Goal: Task Accomplishment & Management: Use online tool/utility

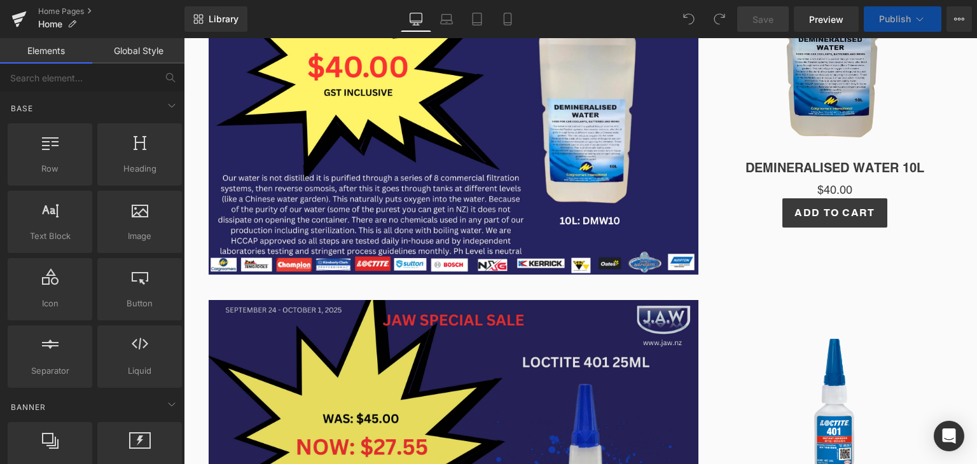
scroll to position [398, 0]
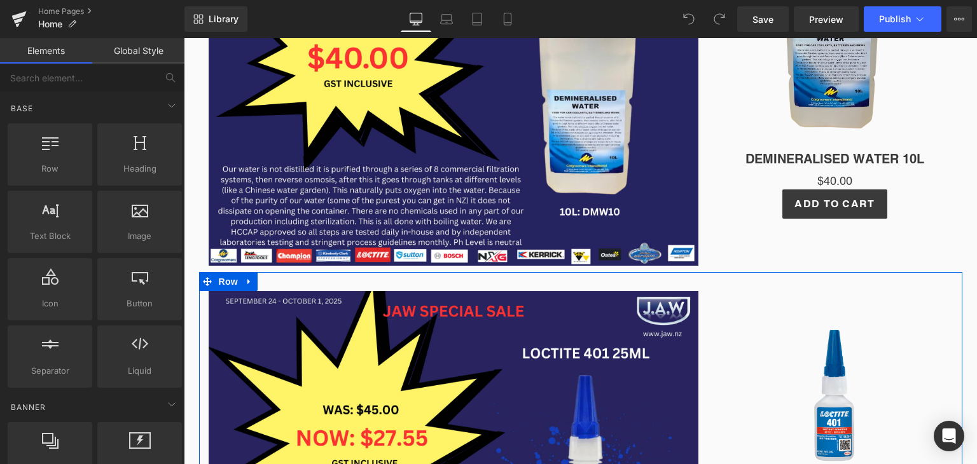
click at [245, 280] on icon at bounding box center [249, 282] width 9 height 10
click at [274, 283] on link at bounding box center [282, 281] width 17 height 19
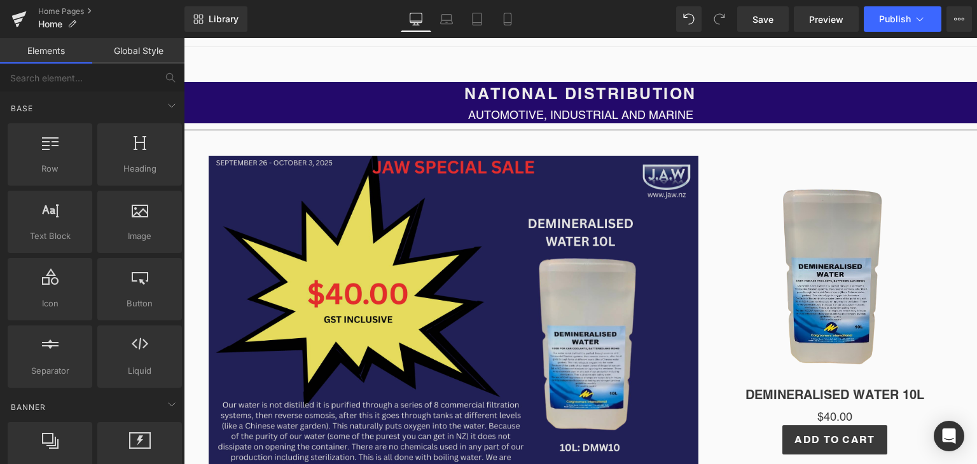
scroll to position [161, 0]
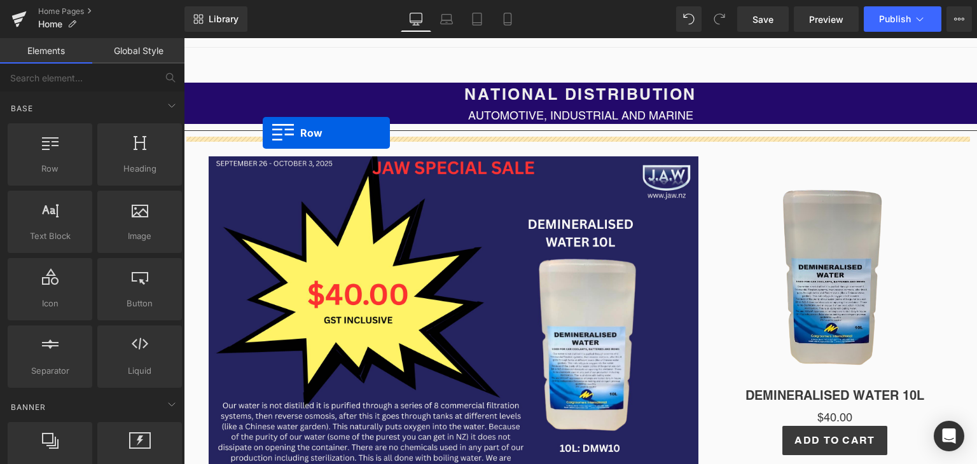
drag, startPoint x: 238, startPoint y: 187, endPoint x: 263, endPoint y: 133, distance: 59.2
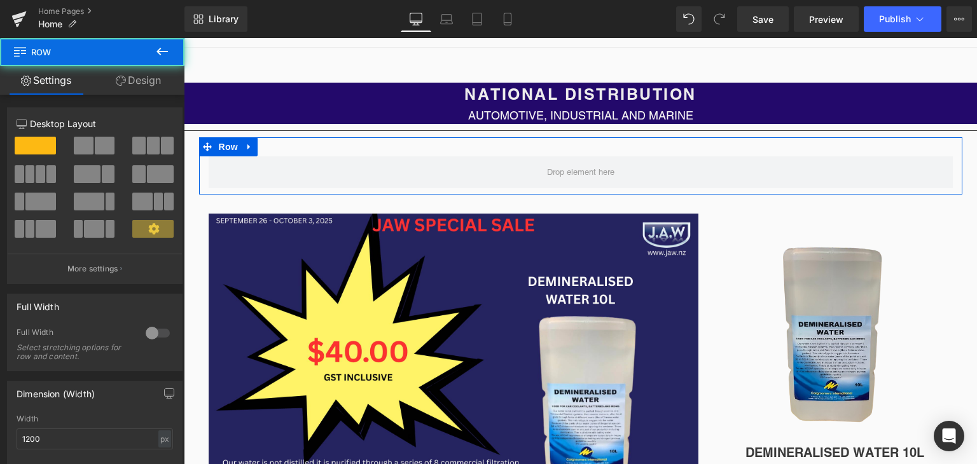
click at [94, 179] on span at bounding box center [87, 174] width 27 height 18
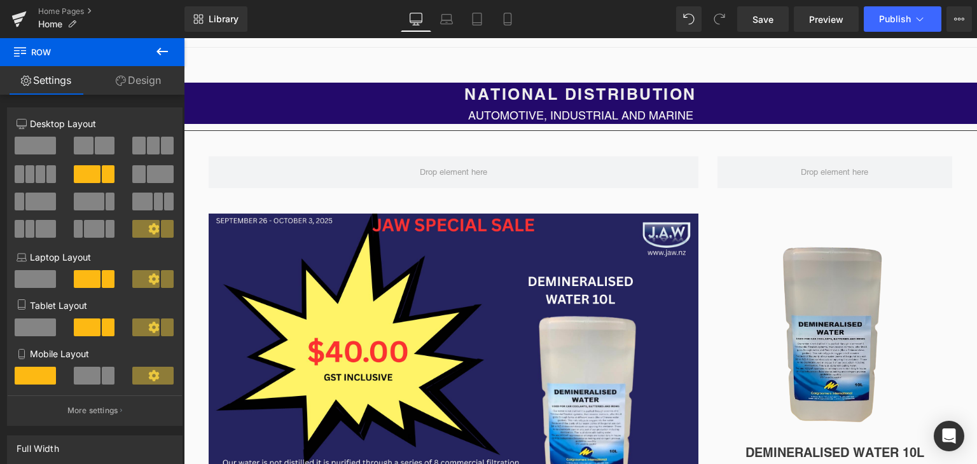
click at [162, 57] on icon at bounding box center [161, 51] width 15 height 15
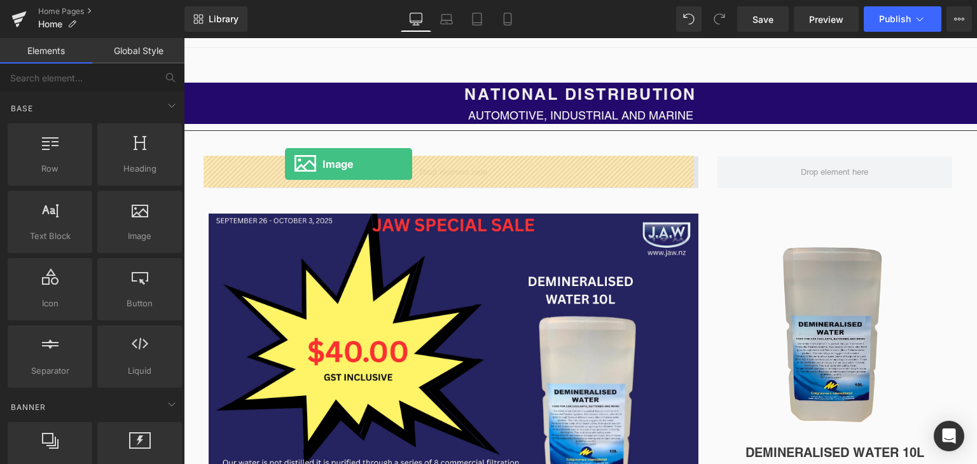
drag, startPoint x: 311, startPoint y: 261, endPoint x: 285, endPoint y: 163, distance: 100.7
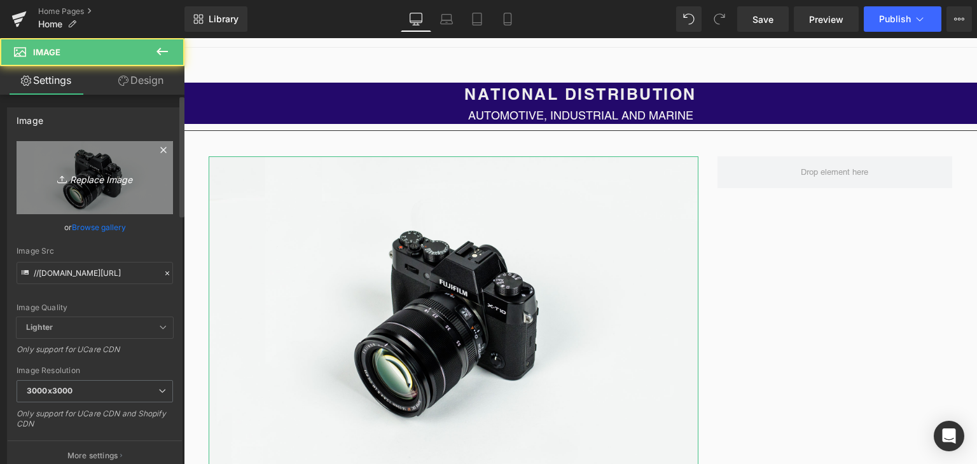
click at [102, 172] on icon "Replace Image" at bounding box center [95, 178] width 102 height 16
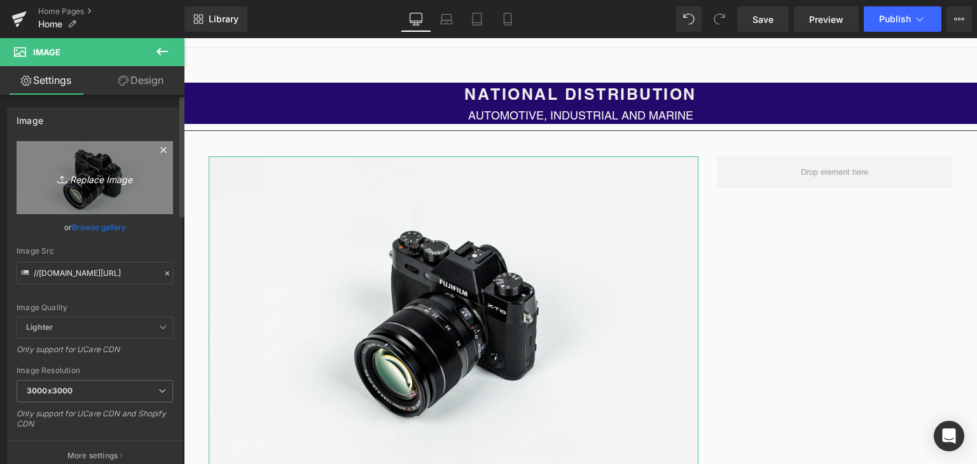
type input "C:\fakepath\[DOMAIN_NAME] (3).png"
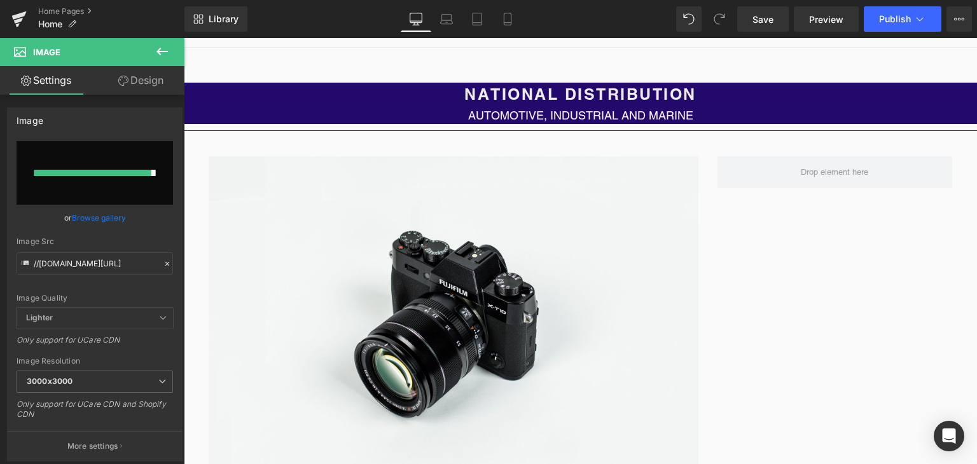
type input "[URL][DOMAIN_NAME][DOMAIN_NAME]"
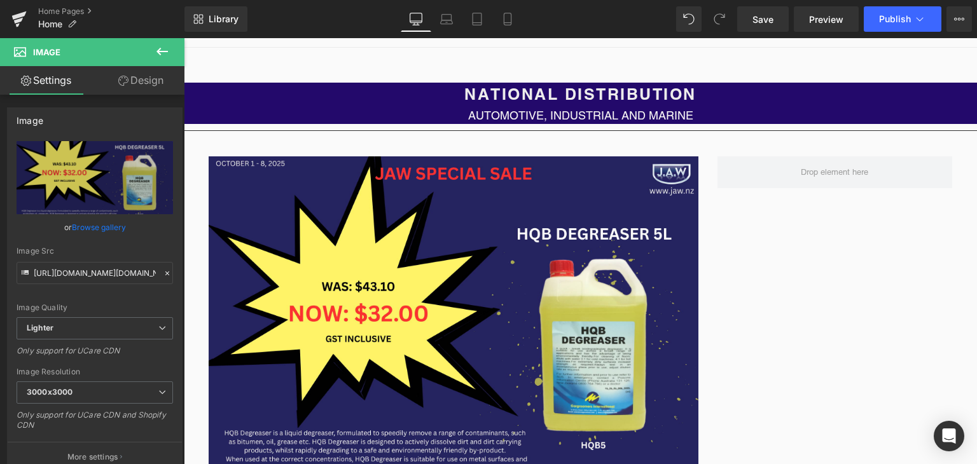
click at [170, 50] on button at bounding box center [162, 52] width 45 height 28
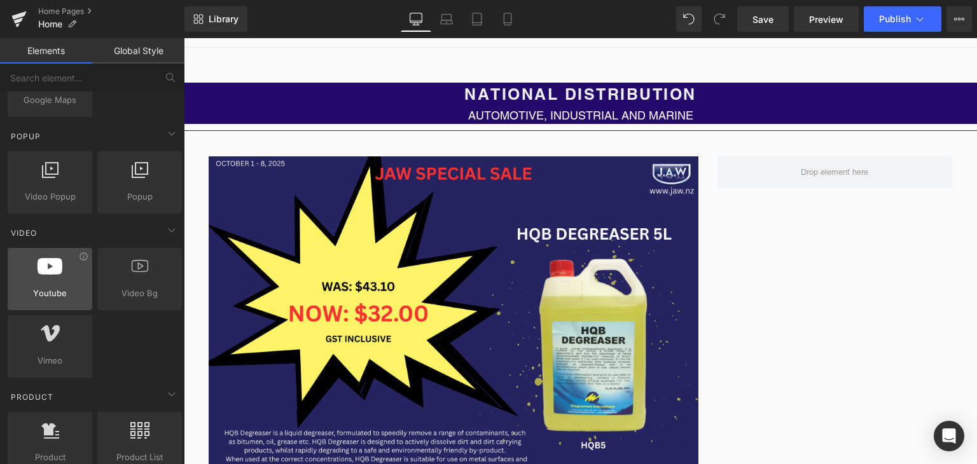
scroll to position [767, 0]
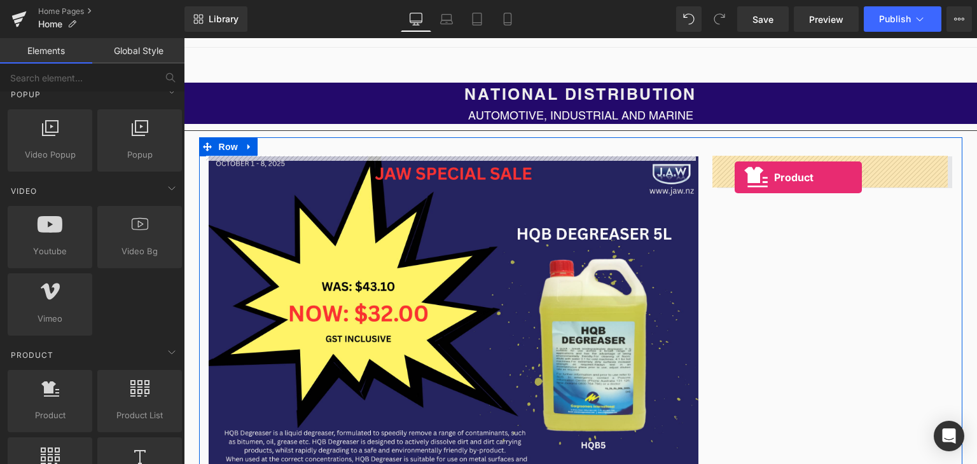
drag, startPoint x: 232, startPoint y: 428, endPoint x: 734, endPoint y: 177, distance: 561.5
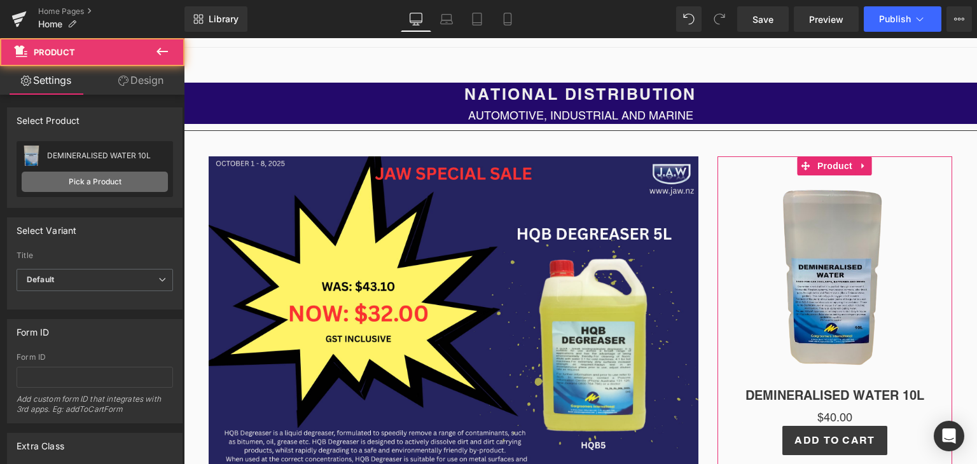
click at [118, 186] on link "Pick a Product" at bounding box center [95, 182] width 146 height 20
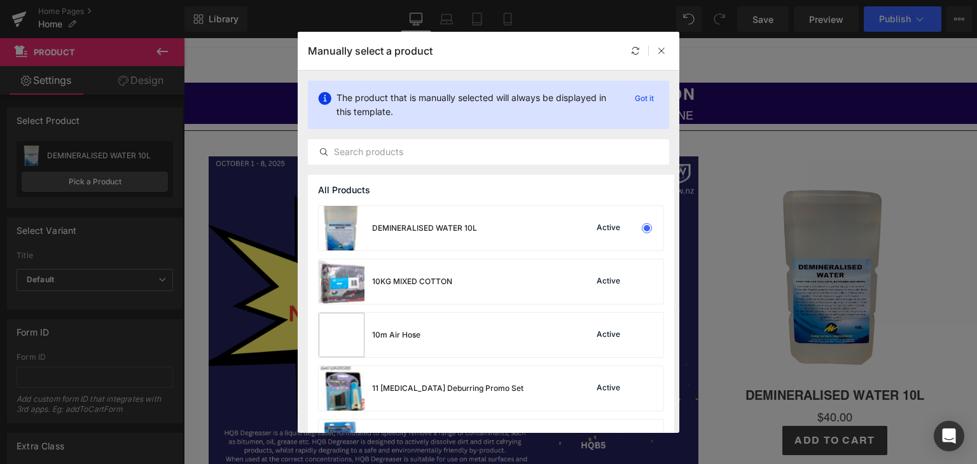
click at [565, 50] on div "Manually select a product" at bounding box center [488, 51] width 381 height 38
click at [454, 148] on input "text" at bounding box center [488, 151] width 360 height 15
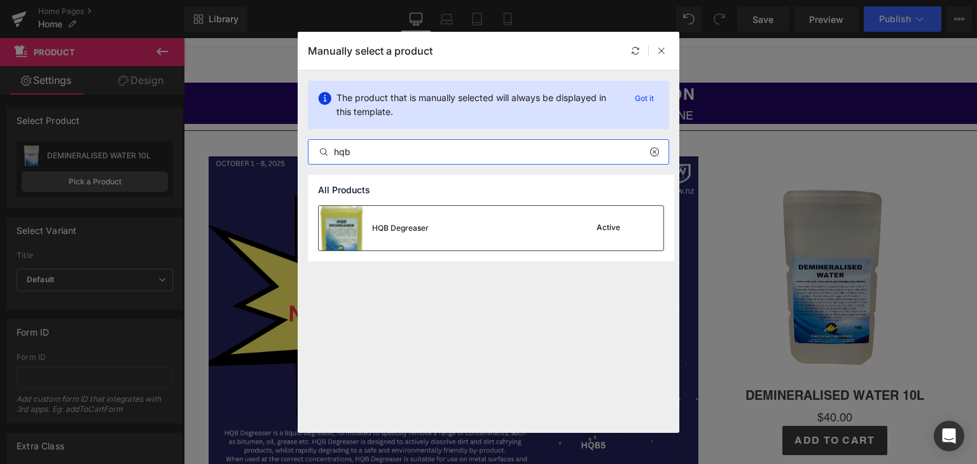
type input "hqb"
click at [440, 237] on div "HQB Degreaser Active" at bounding box center [491, 228] width 345 height 45
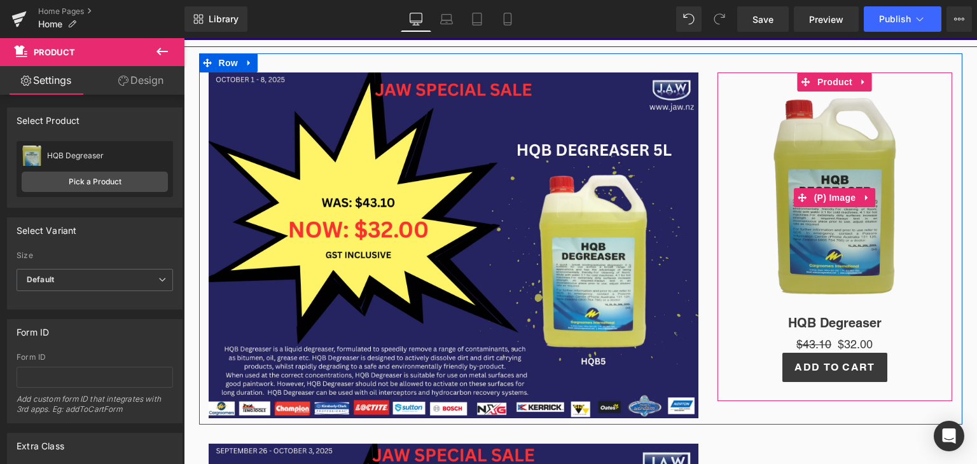
scroll to position [249, 0]
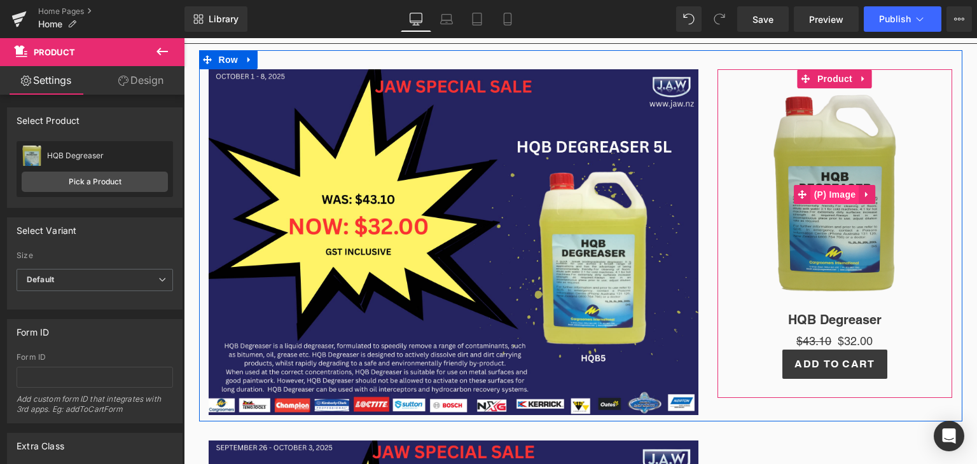
click at [831, 194] on span "(P) Image" at bounding box center [835, 194] width 48 height 19
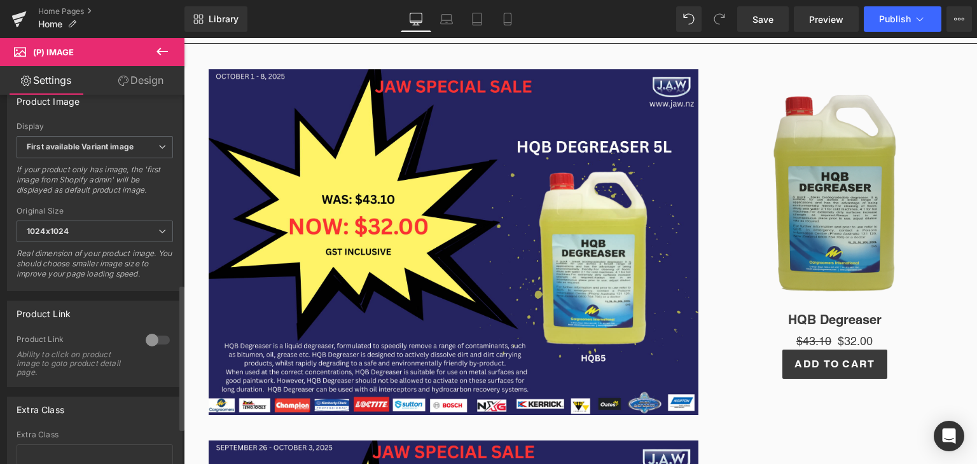
scroll to position [482, 0]
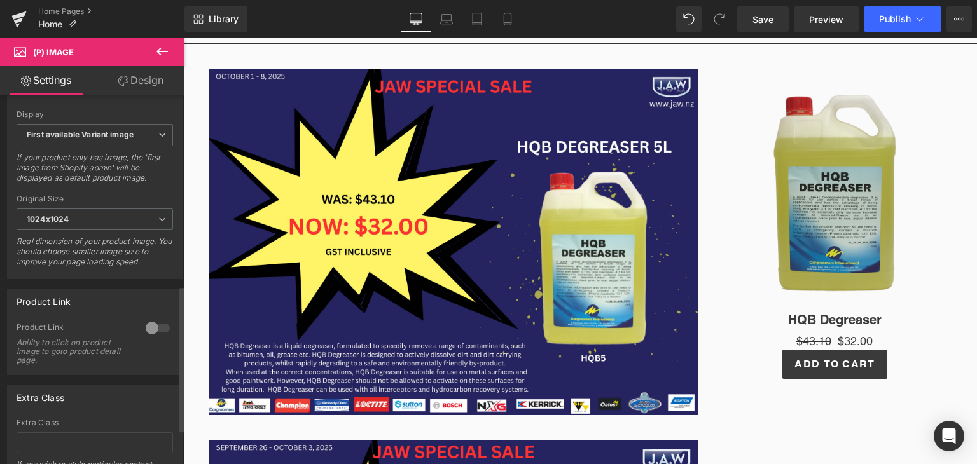
click at [148, 337] on div at bounding box center [157, 328] width 31 height 20
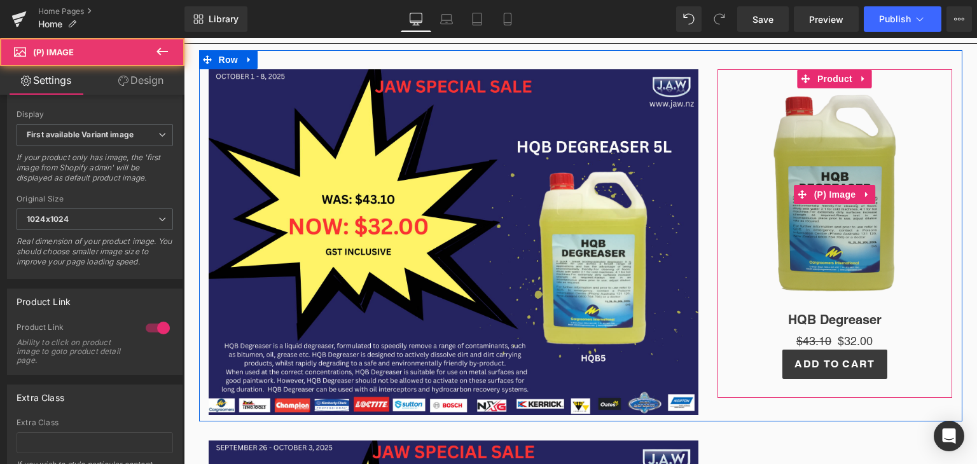
click at [779, 282] on img at bounding box center [835, 194] width 134 height 213
click at [834, 192] on span "(P) Image" at bounding box center [835, 194] width 48 height 19
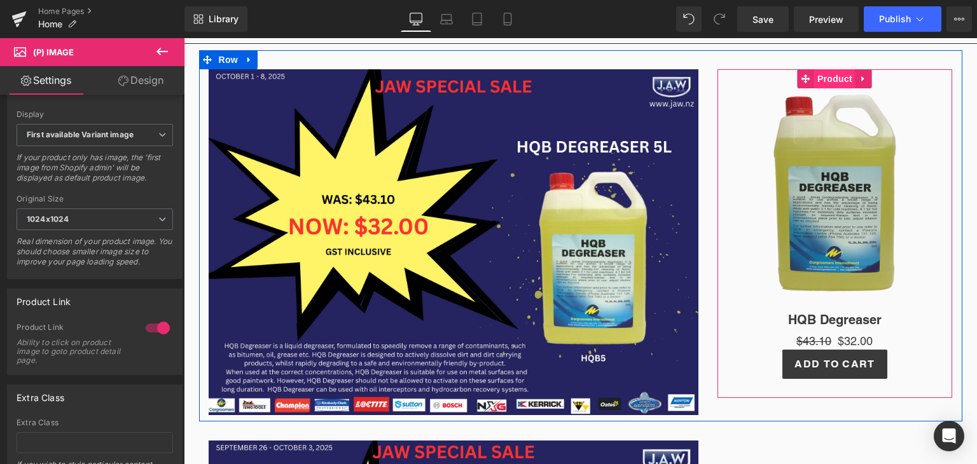
click at [827, 76] on span "Product" at bounding box center [834, 78] width 41 height 19
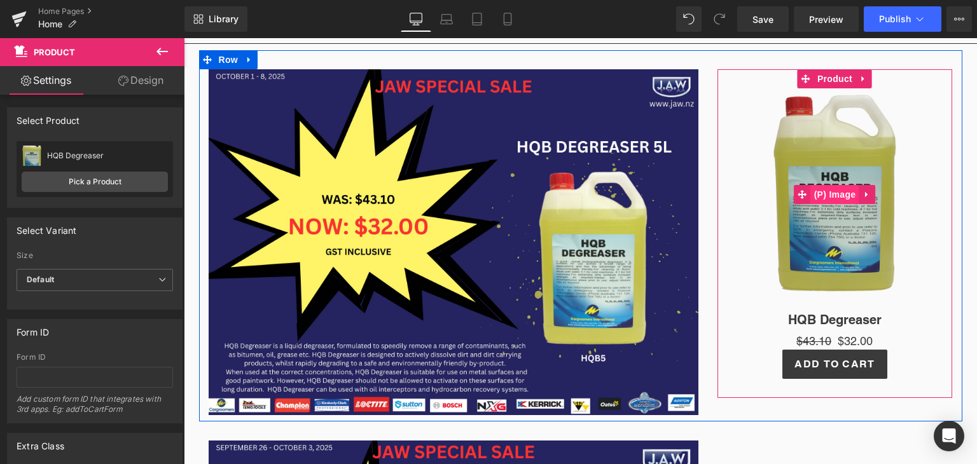
click at [832, 196] on span "(P) Image" at bounding box center [835, 194] width 48 height 19
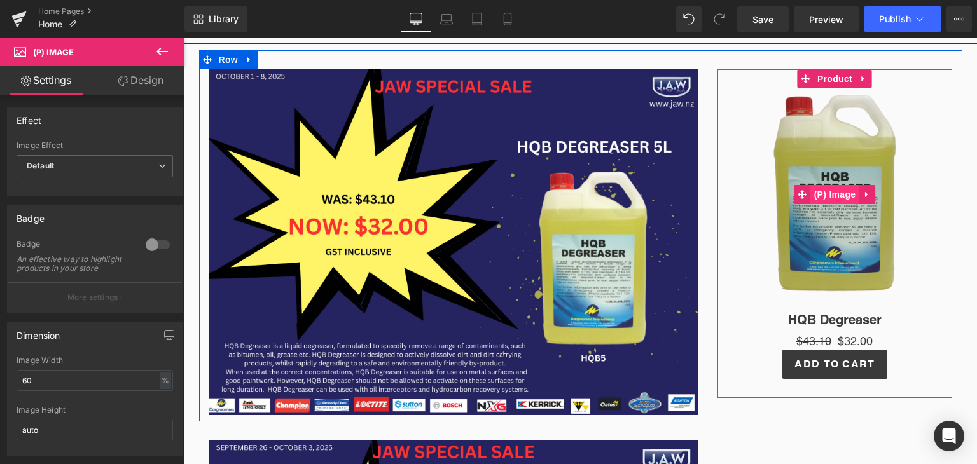
click at [830, 199] on span "(P) Image" at bounding box center [835, 194] width 48 height 19
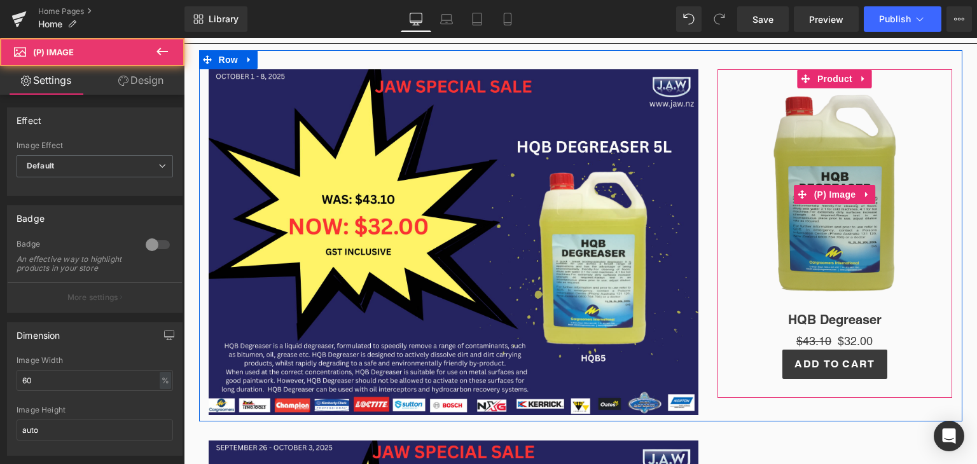
click at [784, 286] on img at bounding box center [835, 194] width 134 height 213
click at [793, 266] on img at bounding box center [835, 194] width 134 height 213
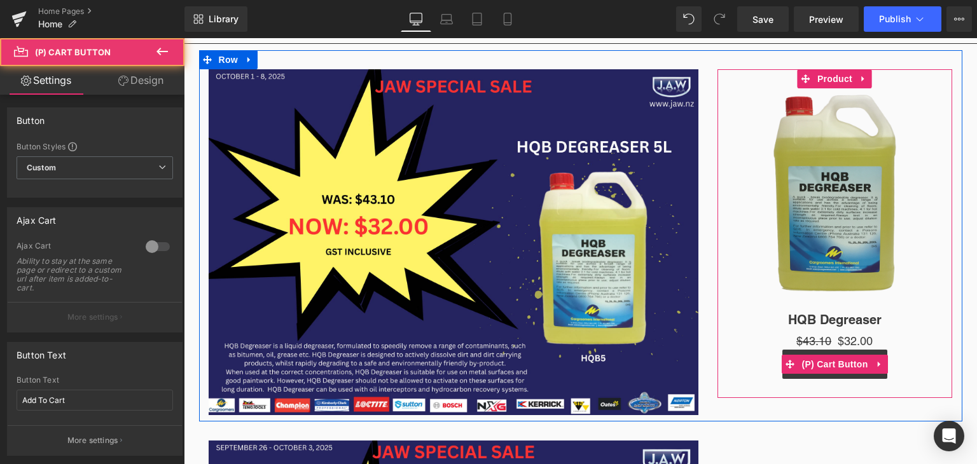
click at [768, 353] on div "Add To Cart" at bounding box center [835, 364] width 223 height 29
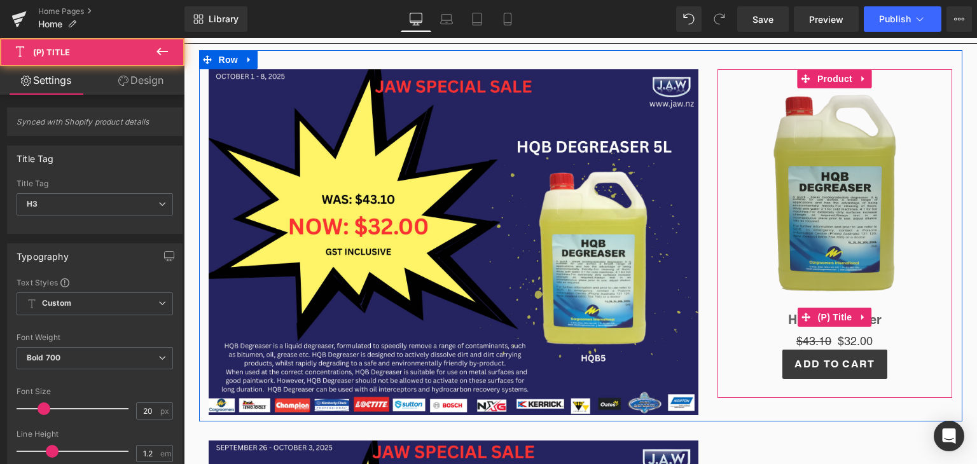
click at [788, 326] on link "HQB Degreaser" at bounding box center [834, 319] width 93 height 15
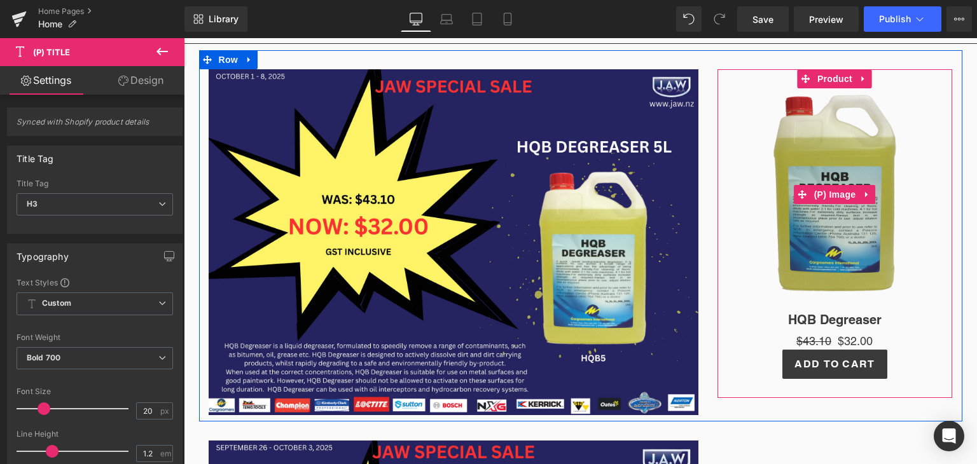
click at [805, 294] on img at bounding box center [835, 194] width 134 height 213
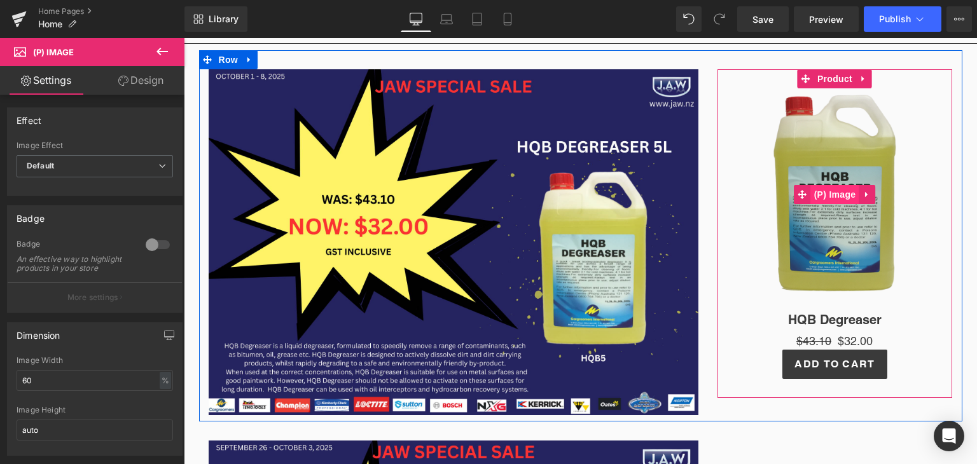
click at [838, 191] on span "(P) Image" at bounding box center [835, 194] width 48 height 19
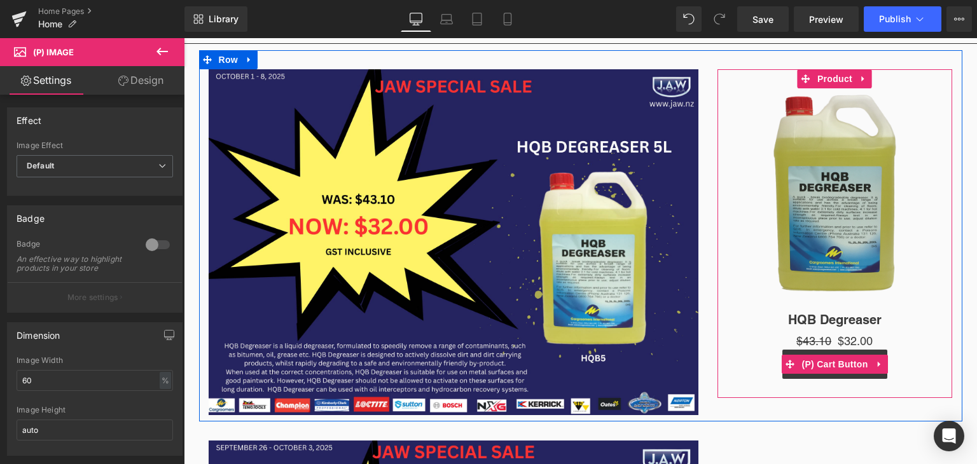
click at [764, 351] on div "Add To Cart" at bounding box center [835, 364] width 223 height 29
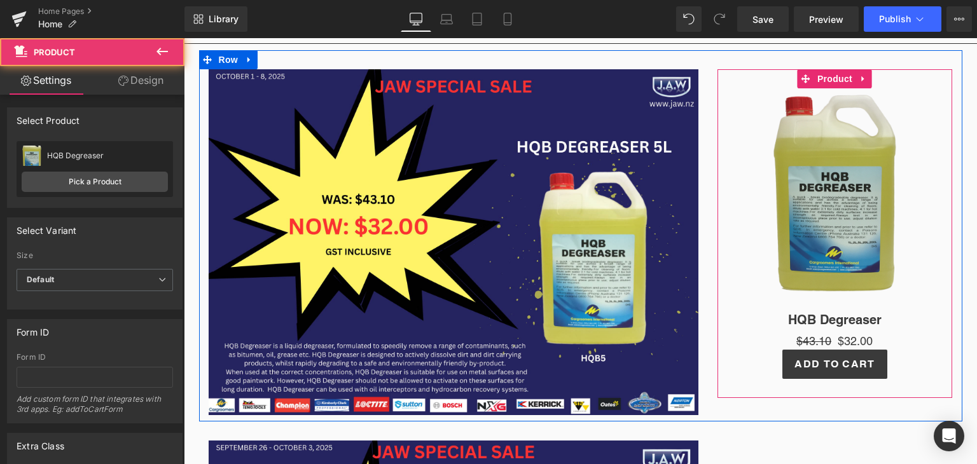
click at [717, 347] on div "Sale Off (P) Image HQB Degreaser (P) Title $43.10 $32.00 (P) Price Add To Cart …" at bounding box center [834, 233] width 235 height 329
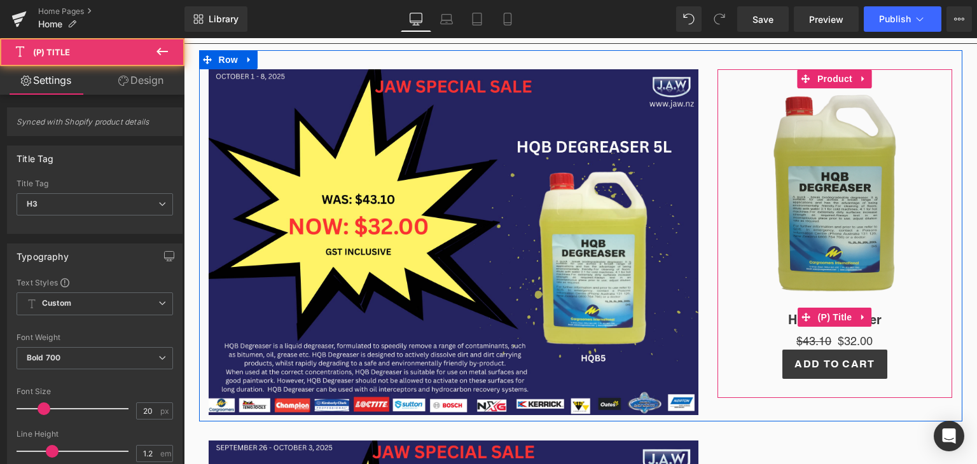
click at [760, 326] on h3 "HQB Degreaser" at bounding box center [835, 317] width 223 height 32
click at [773, 308] on h3 "HQB Degreaser" at bounding box center [835, 317] width 223 height 32
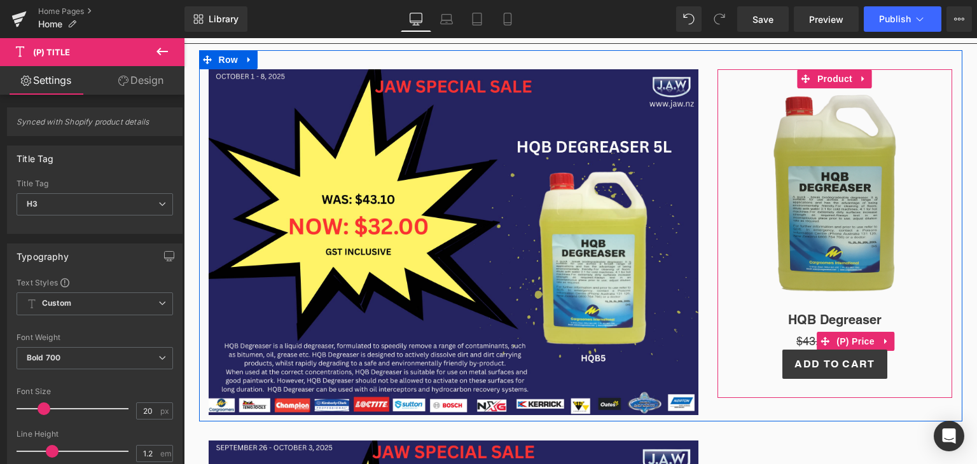
click at [772, 334] on div "$43.10 $32.00" at bounding box center [835, 341] width 223 height 17
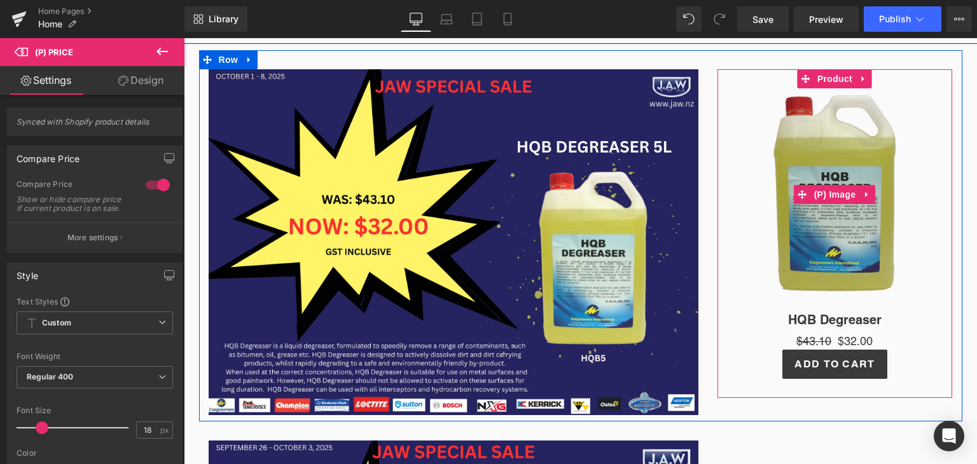
click at [785, 296] on img at bounding box center [835, 194] width 134 height 213
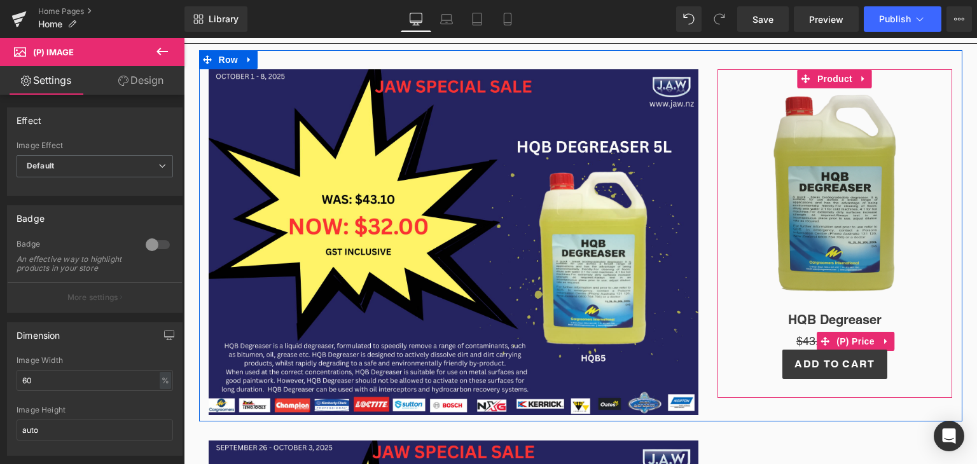
click at [732, 336] on div "$43.10 $32.00" at bounding box center [835, 341] width 223 height 17
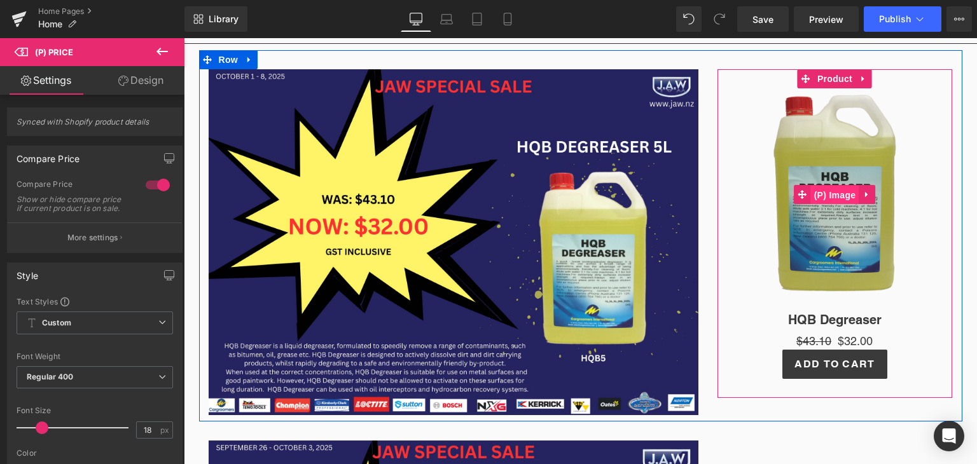
click at [828, 196] on span "(P) Image" at bounding box center [835, 195] width 48 height 19
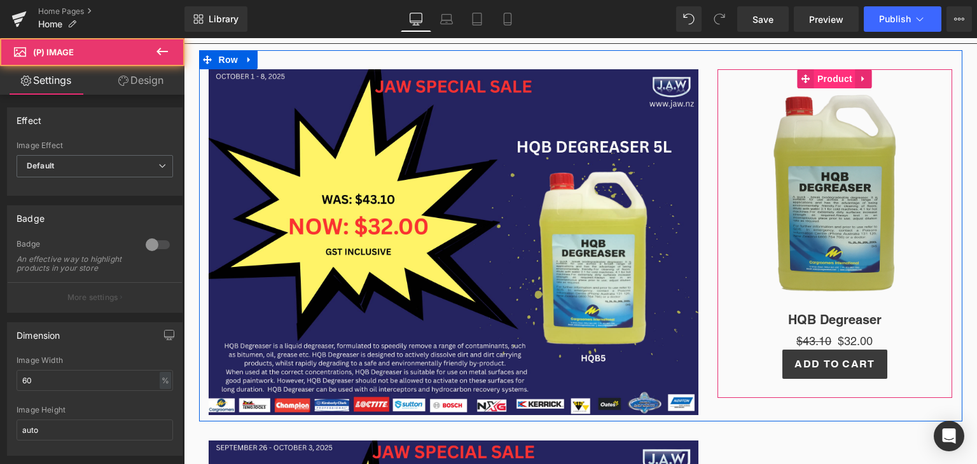
click at [830, 83] on span "Product" at bounding box center [834, 78] width 41 height 19
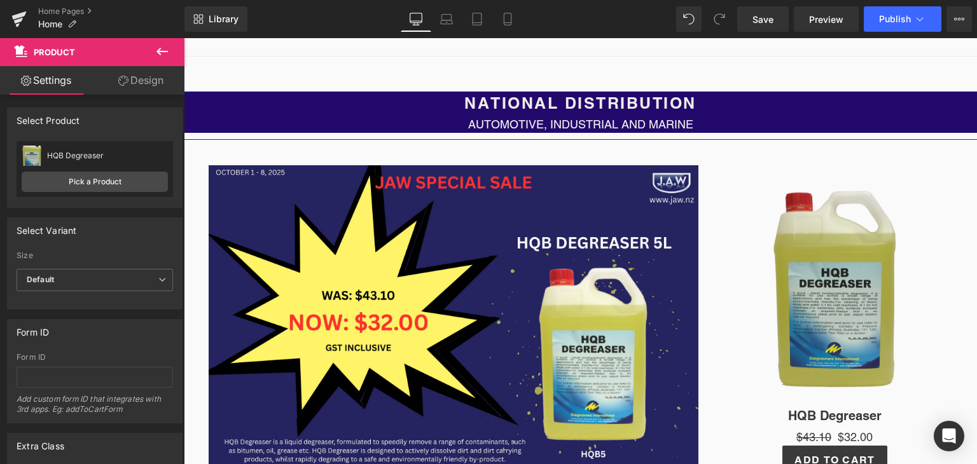
scroll to position [151, 0]
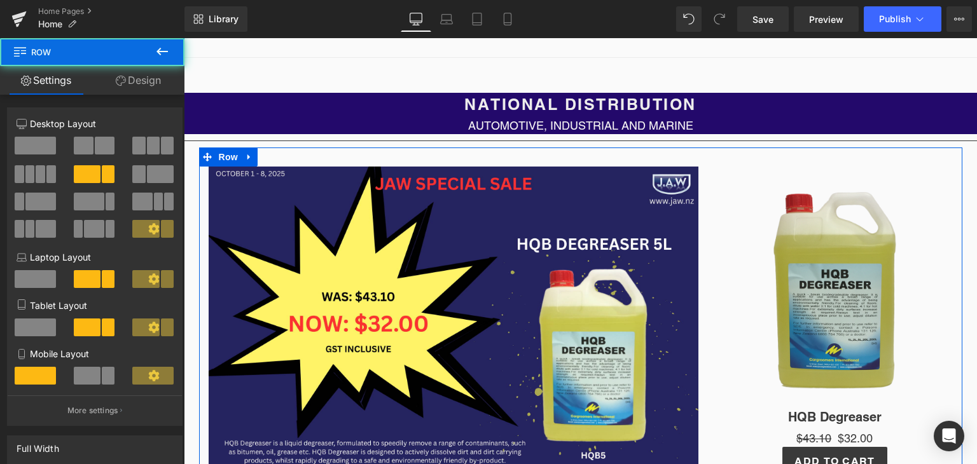
click at [836, 161] on div "Image Sale Off (P) Image HQB Degreaser (P) Title $43.10 $32.00 (P) Price Add To…" at bounding box center [580, 333] width 763 height 371
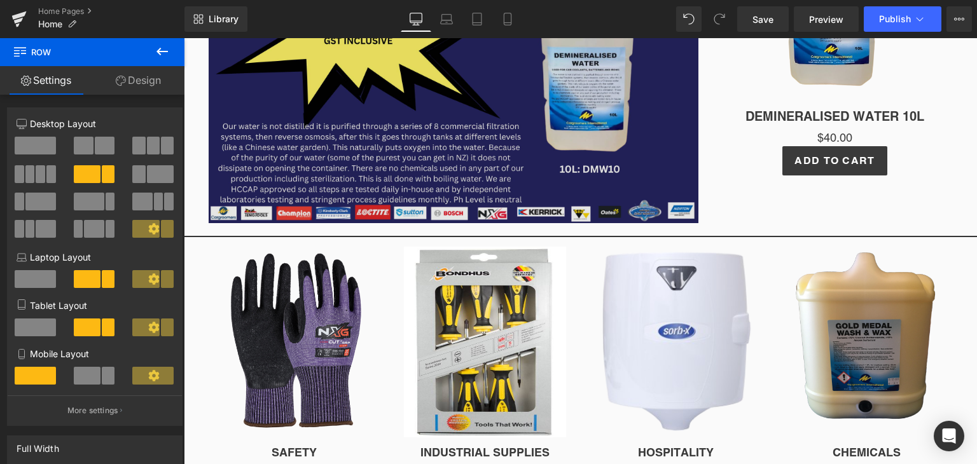
scroll to position [811, 0]
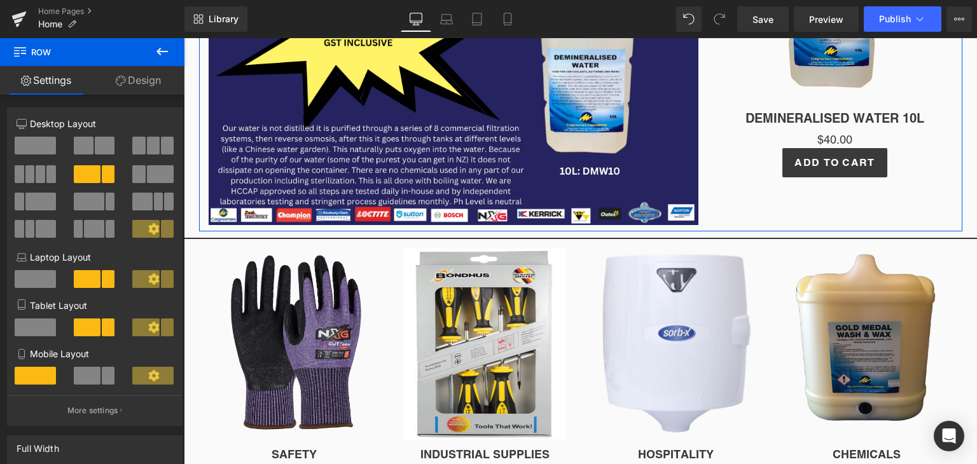
click at [885, 207] on div "Image Sale Off (P) Image DEMINERALISED WATER 10L (P) Title $0 $40.00 (P) Price …" at bounding box center [580, 44] width 763 height 371
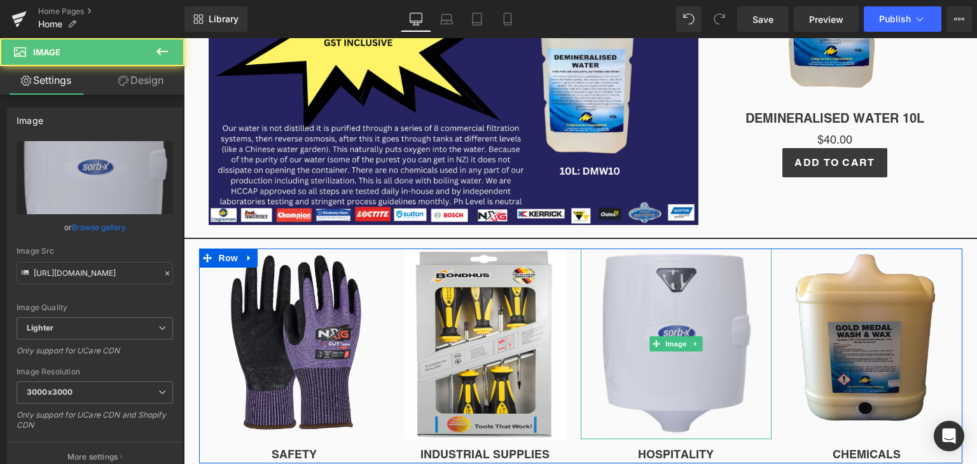
click at [594, 252] on img at bounding box center [675, 344] width 162 height 191
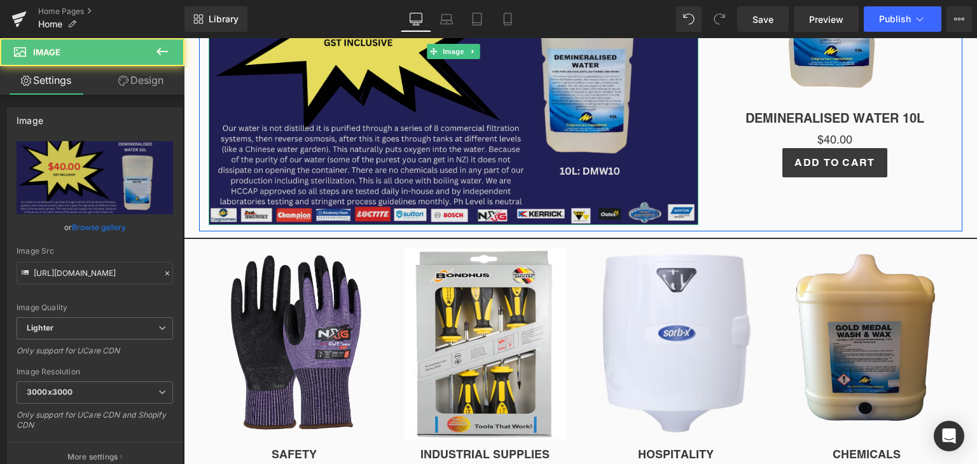
click at [477, 111] on img at bounding box center [454, 52] width 490 height 346
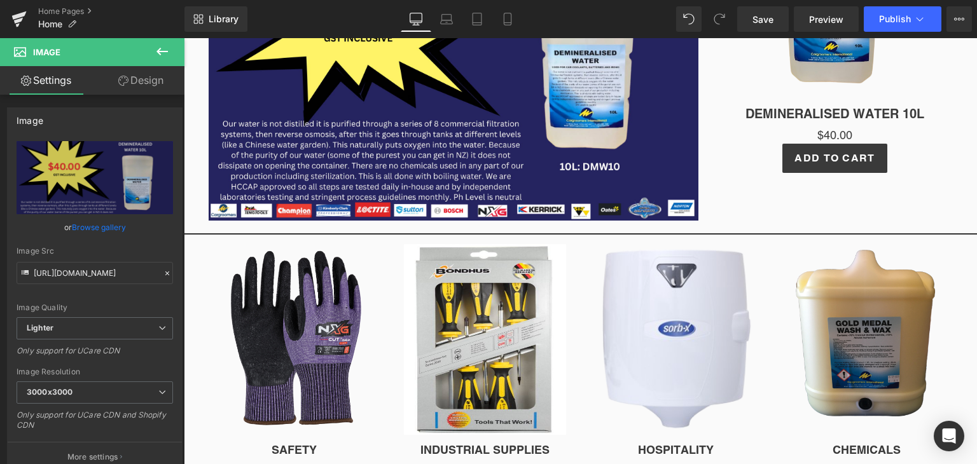
scroll to position [810, 0]
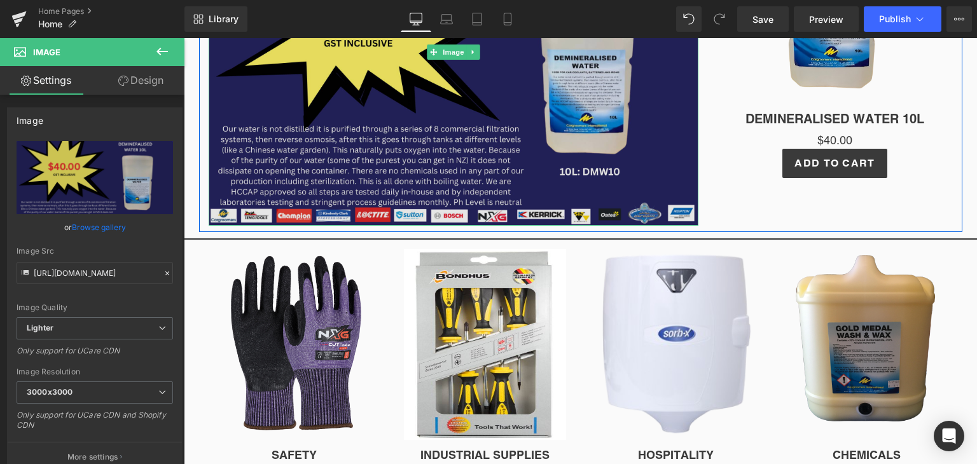
click at [570, 198] on img at bounding box center [454, 52] width 490 height 346
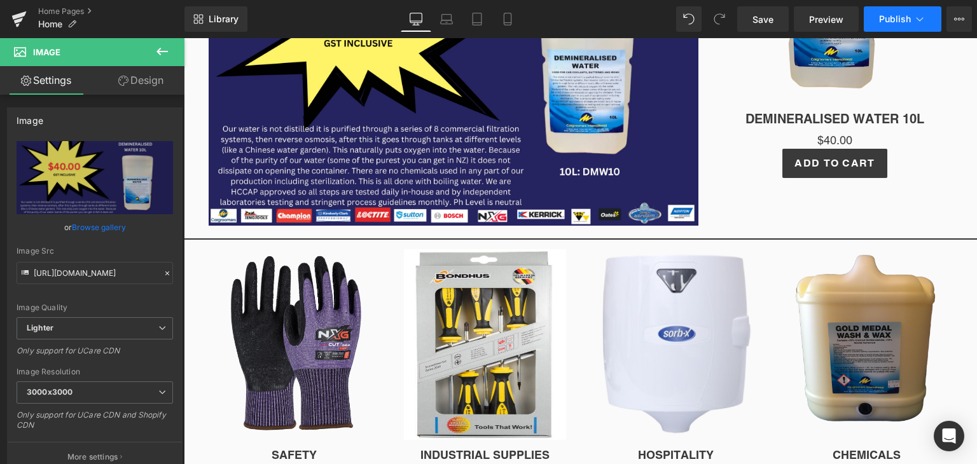
click at [915, 25] on button "Publish" at bounding box center [902, 18] width 78 height 25
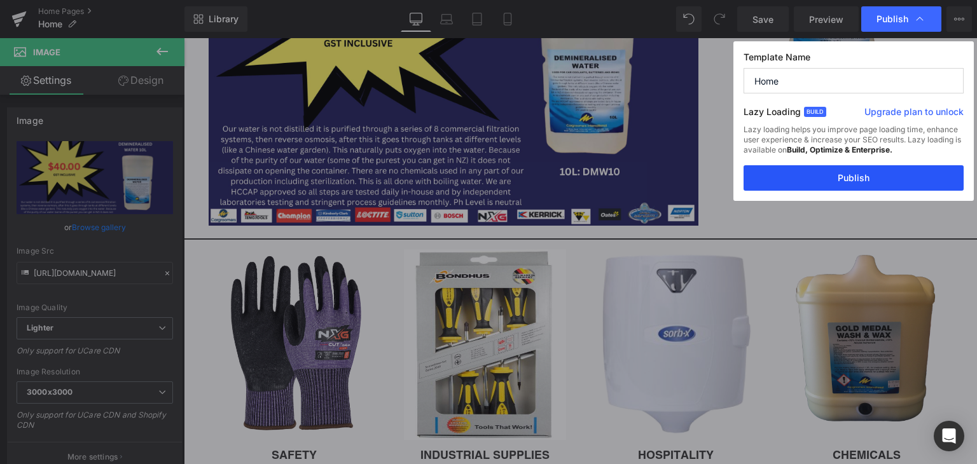
drag, startPoint x: 868, startPoint y: 179, endPoint x: 684, endPoint y: 141, distance: 187.7
click at [868, 179] on button "Publish" at bounding box center [853, 177] width 220 height 25
